Goal: Use online tool/utility: Utilize a website feature to perform a specific function

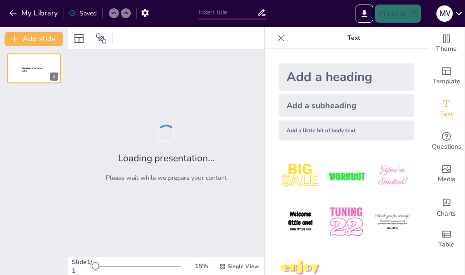
type input "Explorando la Cinemática: Definiciones y Conceptos Clave"
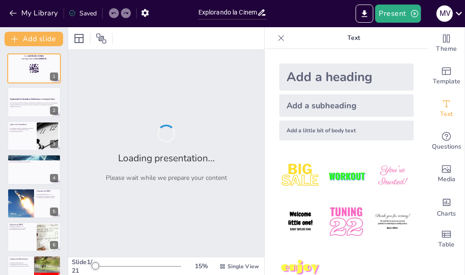
checkbox input "true"
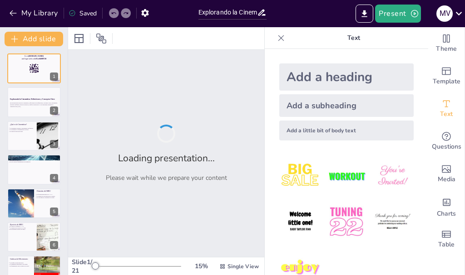
checkbox input "true"
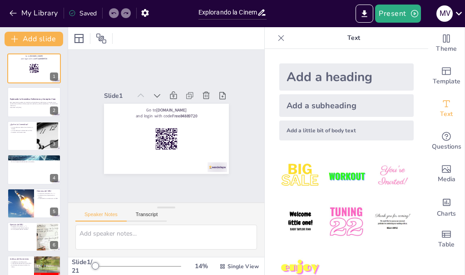
checkbox input "true"
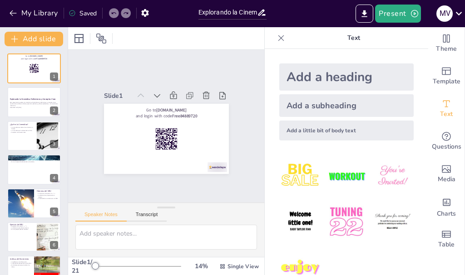
checkbox input "true"
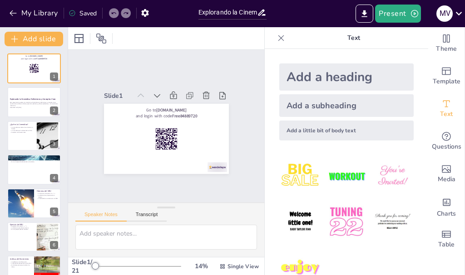
checkbox input "true"
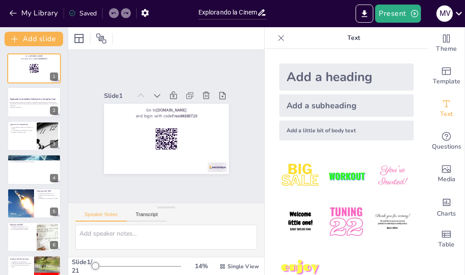
checkbox input "true"
click at [402, 16] on button "Present" at bounding box center [397, 14] width 45 height 18
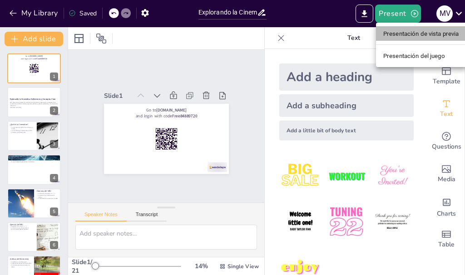
click at [423, 36] on font "Presentación de vista previa" at bounding box center [421, 33] width 76 height 7
